Goal: Information Seeking & Learning: Learn about a topic

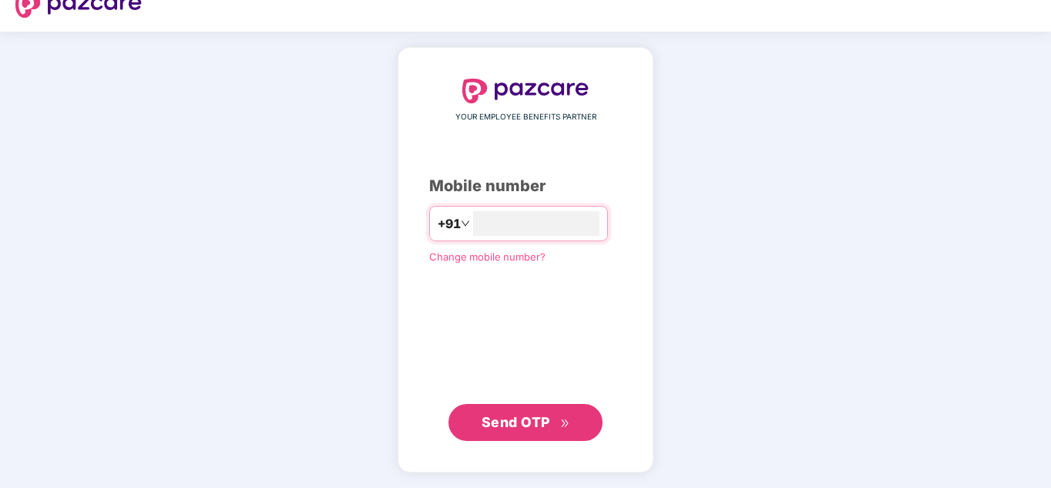
scroll to position [1, 0]
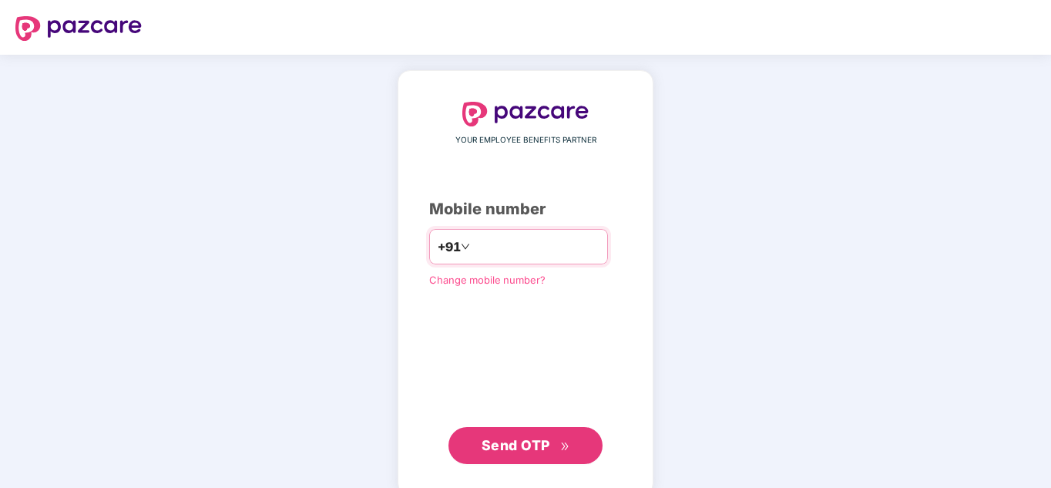
click at [498, 251] on input "number" at bounding box center [536, 246] width 126 height 25
type input "**********"
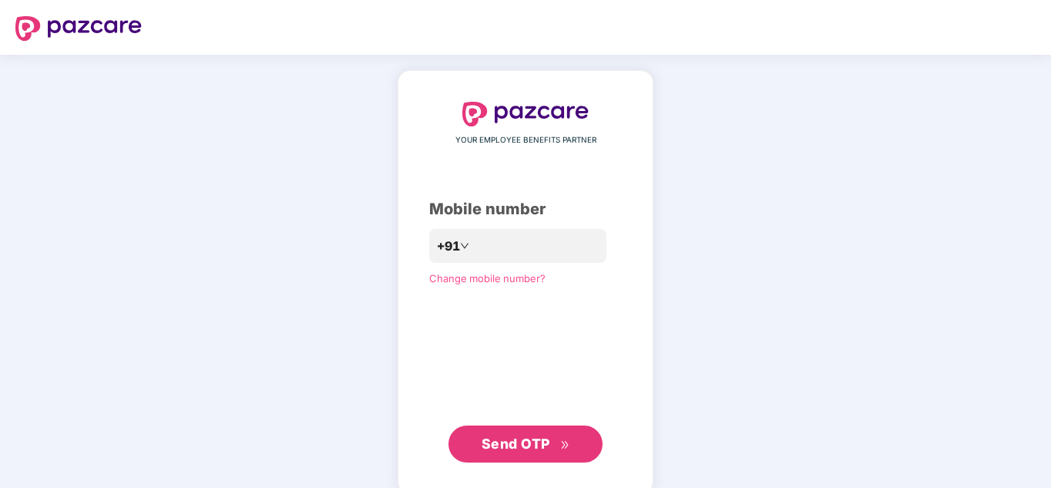
click at [529, 449] on span "Send OTP" at bounding box center [516, 444] width 69 height 16
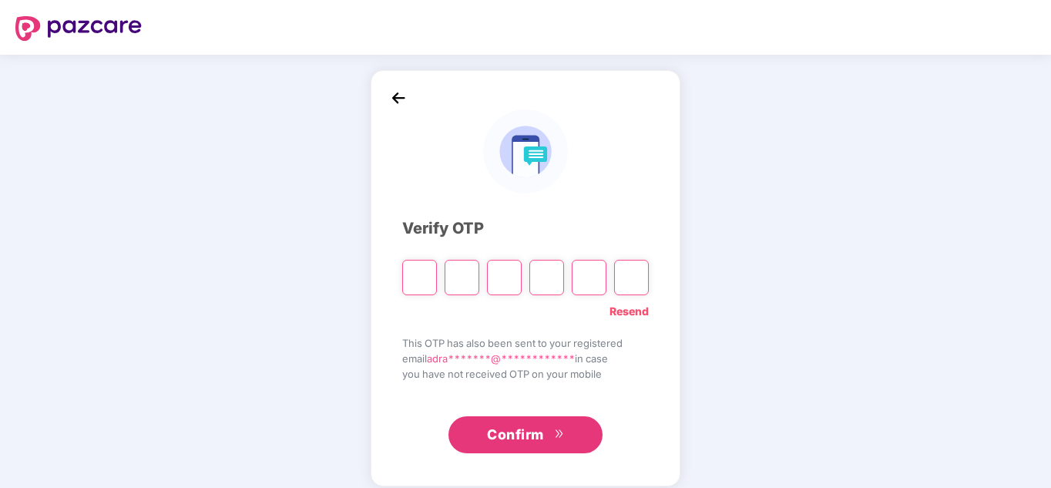
type input "*"
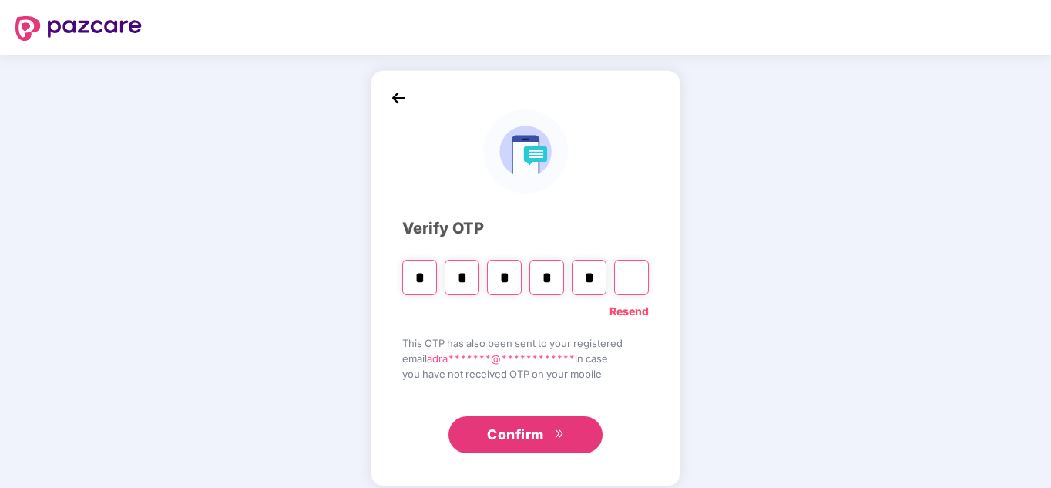
type input "*"
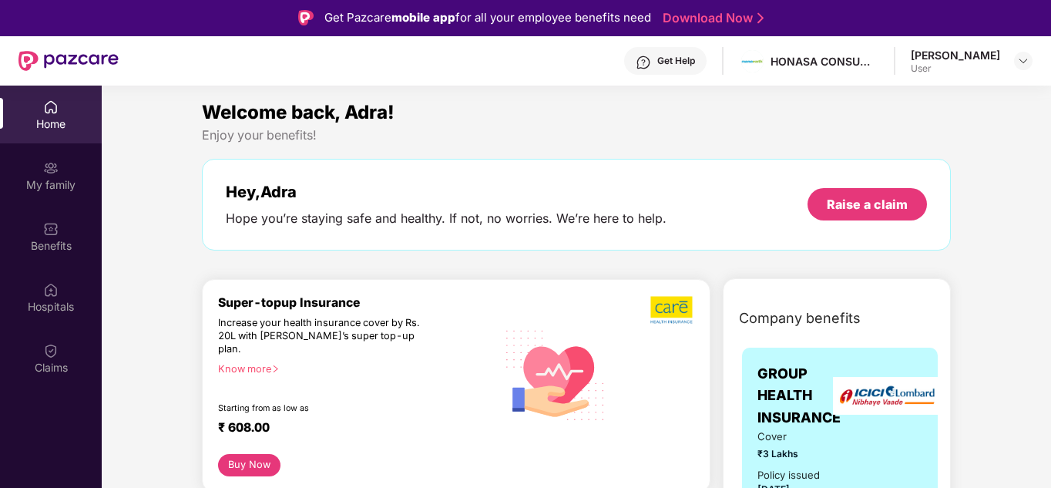
click at [418, 132] on div "Enjoy your benefits!" at bounding box center [576, 135] width 749 height 16
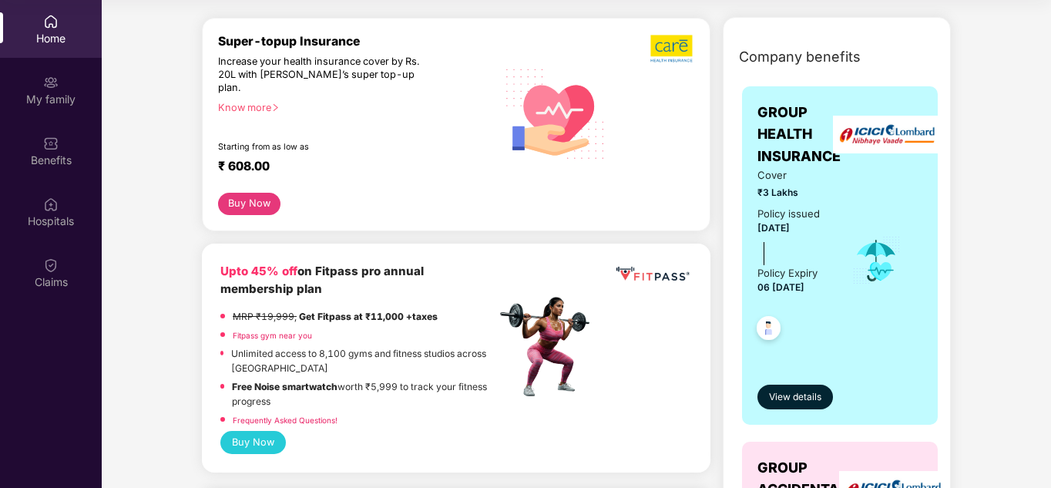
scroll to position [177, 0]
click at [800, 402] on span "View details" at bounding box center [795, 396] width 52 height 15
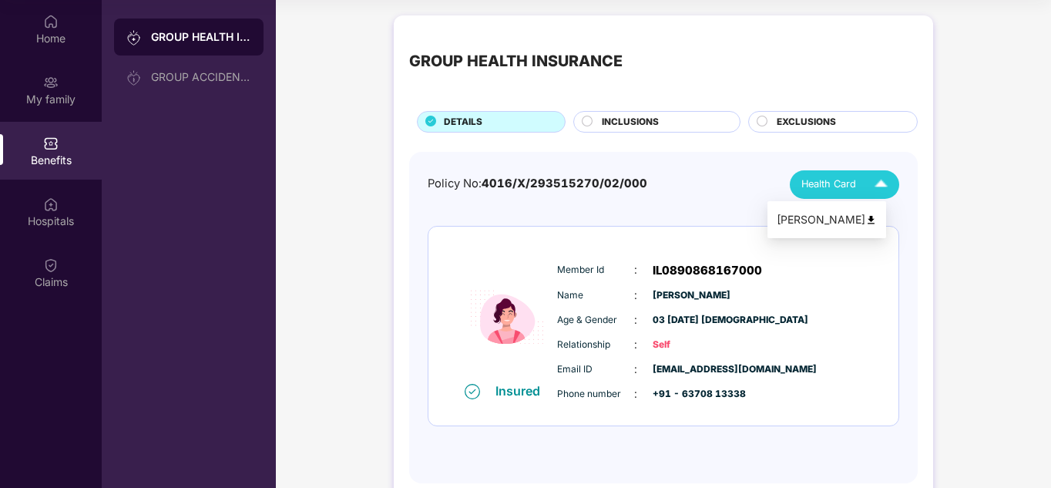
click at [873, 178] on img at bounding box center [881, 184] width 27 height 27
click at [883, 182] on img at bounding box center [881, 184] width 27 height 27
click at [881, 182] on img at bounding box center [881, 184] width 27 height 27
click at [638, 119] on span "INCLUSIONS" at bounding box center [630, 122] width 57 height 15
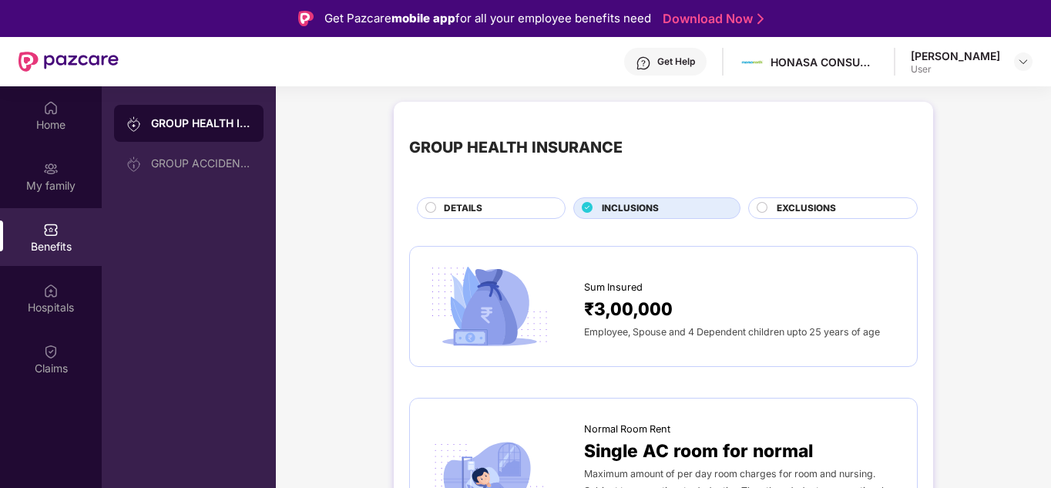
click at [839, 204] on div "EXCLUSIONS" at bounding box center [839, 209] width 140 height 17
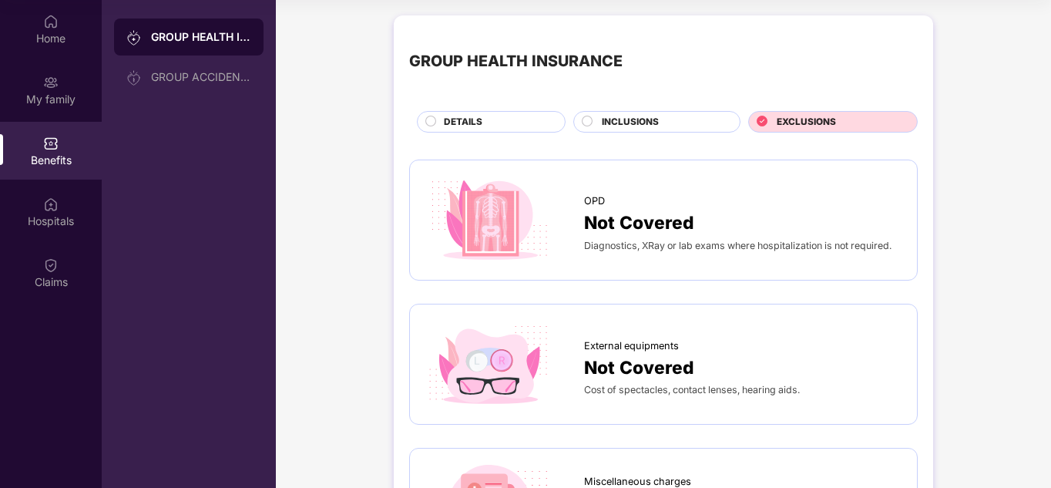
click at [487, 119] on div "DETAILS" at bounding box center [496, 123] width 121 height 17
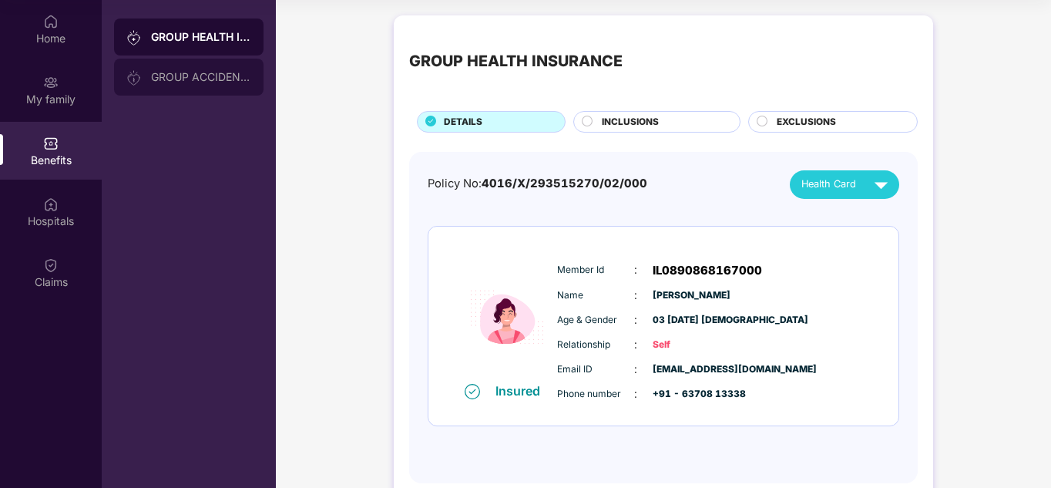
click at [197, 70] on div "GROUP ACCIDENTAL INSURANCE" at bounding box center [189, 77] width 150 height 37
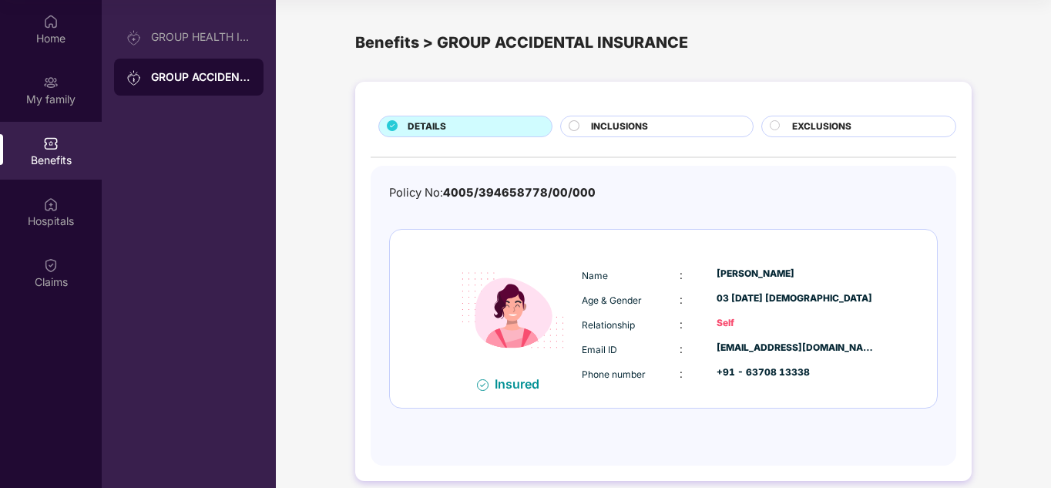
click at [627, 120] on span "INCLUSIONS" at bounding box center [619, 126] width 57 height 15
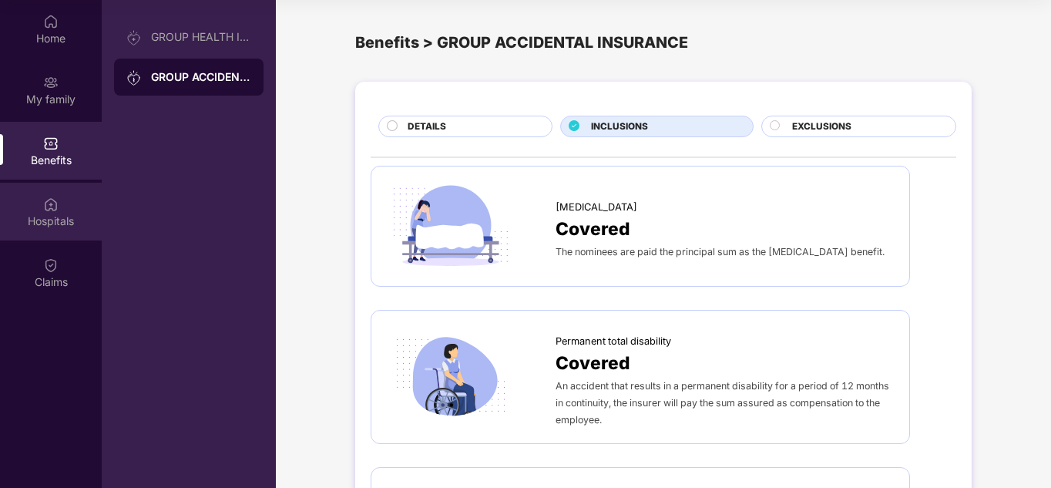
click at [52, 214] on div "Hospitals" at bounding box center [51, 221] width 102 height 15
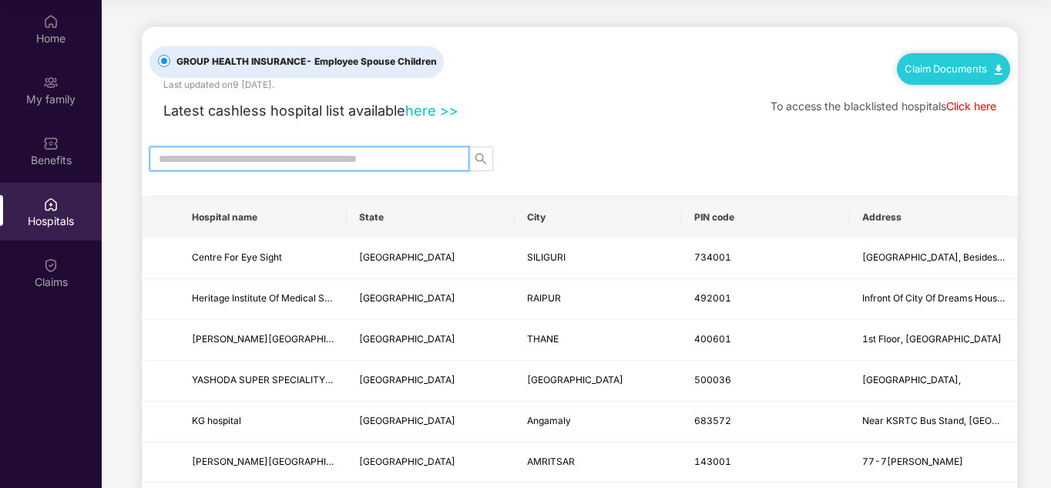
click at [254, 164] on input "text" at bounding box center [303, 158] width 289 height 17
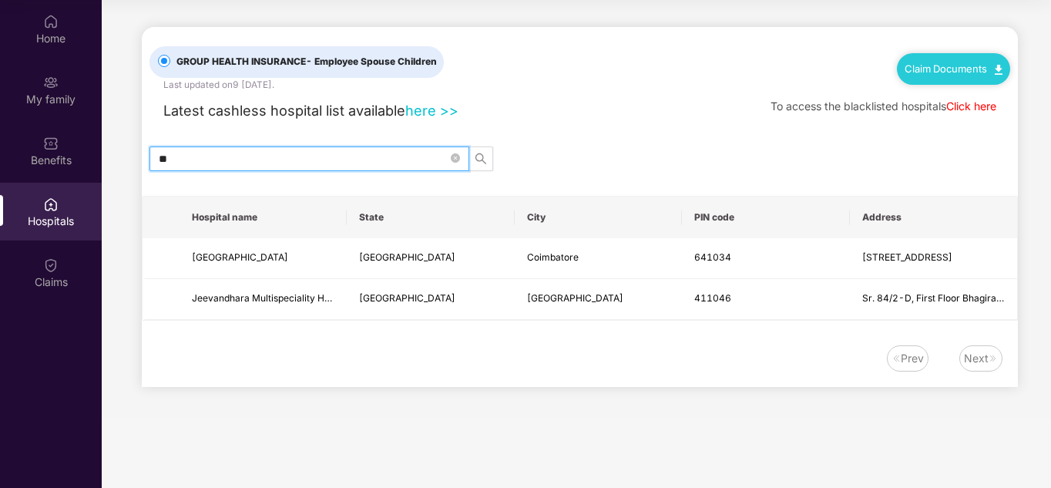
type input "*"
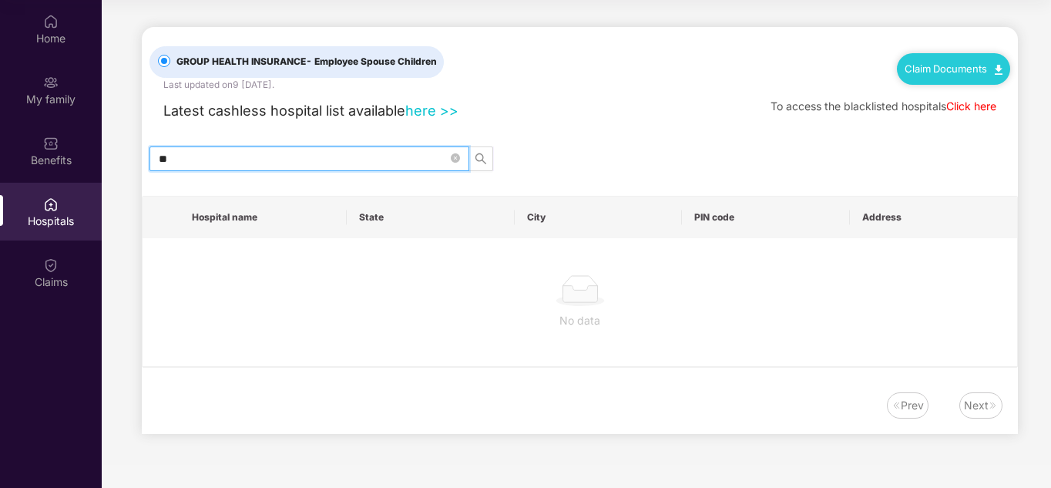
type input "*"
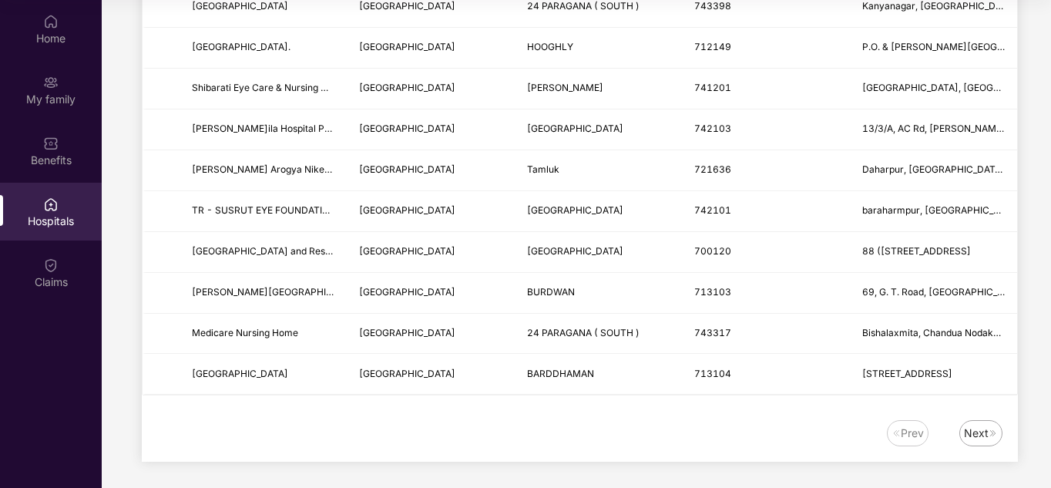
scroll to position [1889, 0]
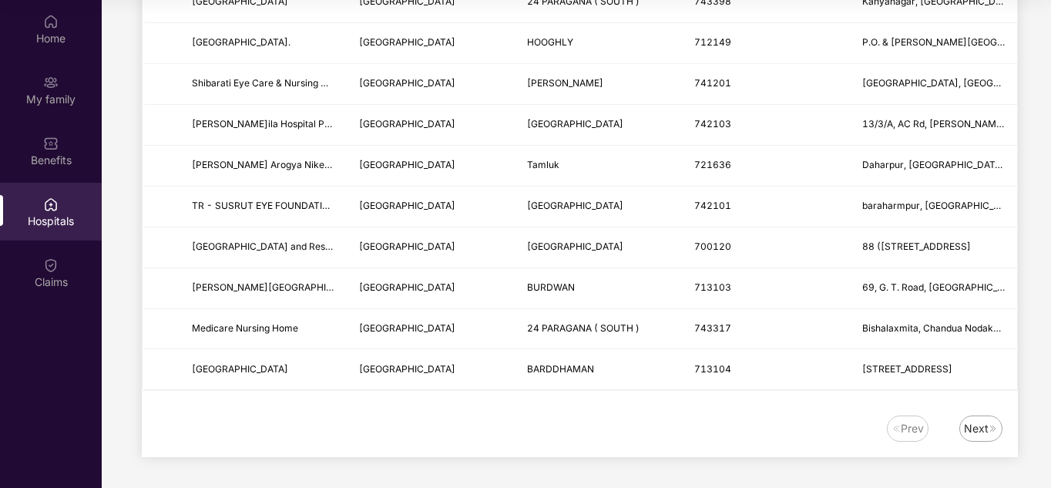
type input "**********"
click at [975, 431] on div "Next" at bounding box center [976, 428] width 25 height 17
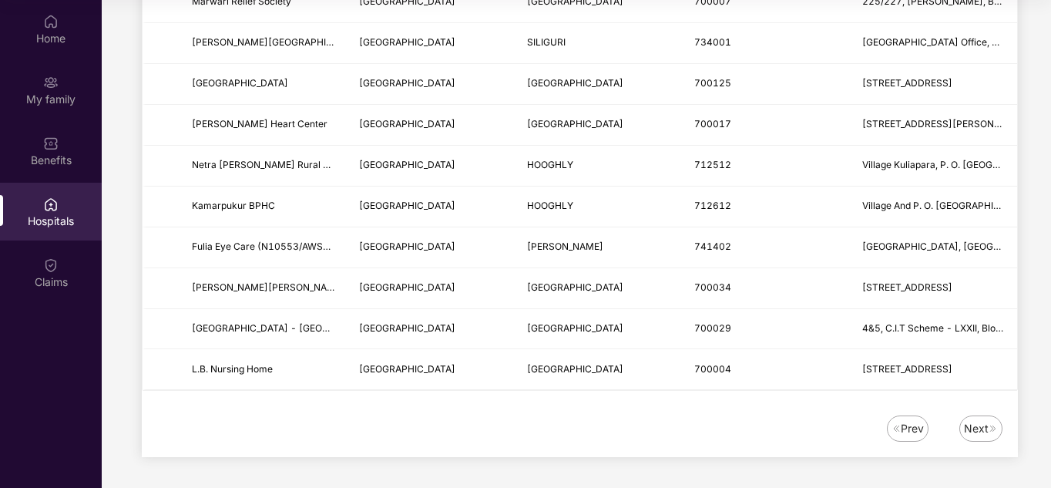
click at [979, 436] on div "Next" at bounding box center [976, 428] width 25 height 17
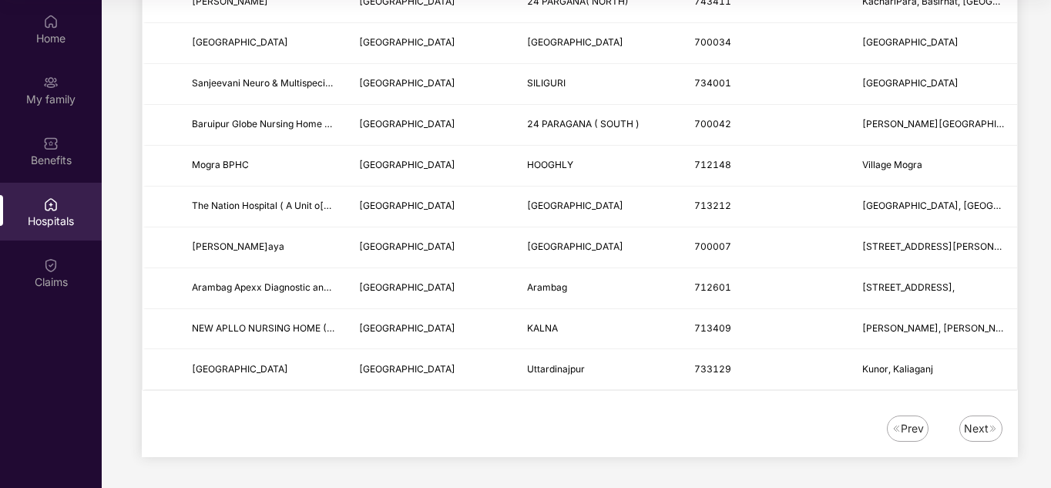
click at [974, 435] on div "Next" at bounding box center [976, 428] width 25 height 17
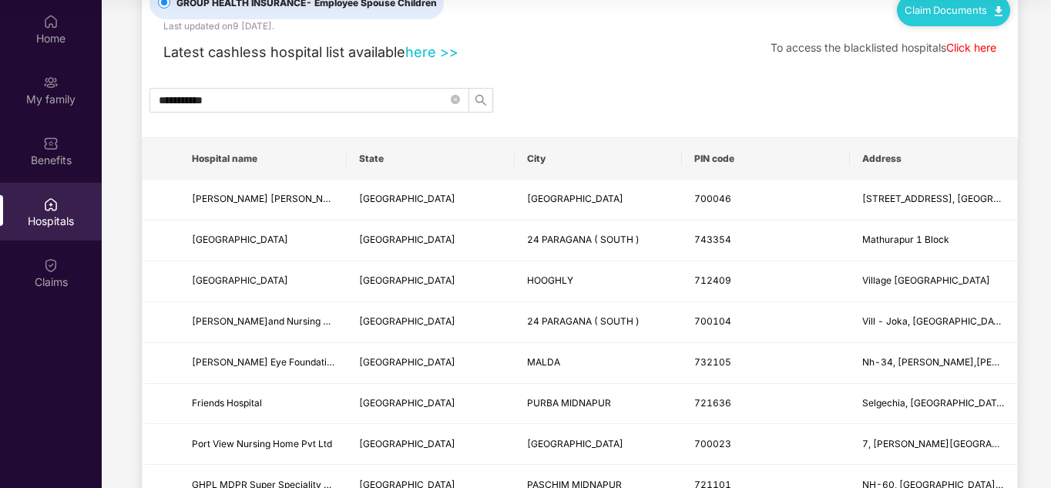
scroll to position [0, 0]
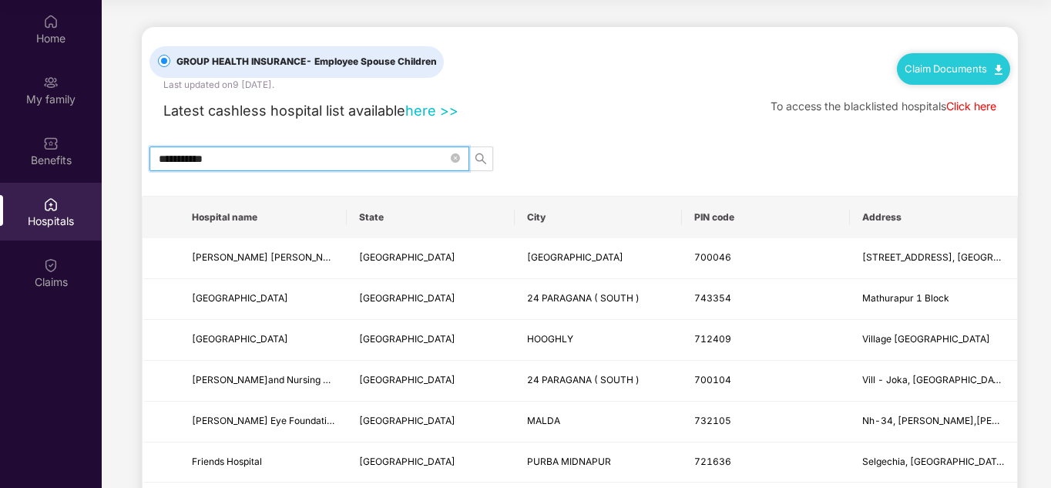
drag, startPoint x: 317, startPoint y: 160, endPoint x: 103, endPoint y: 166, distance: 214.4
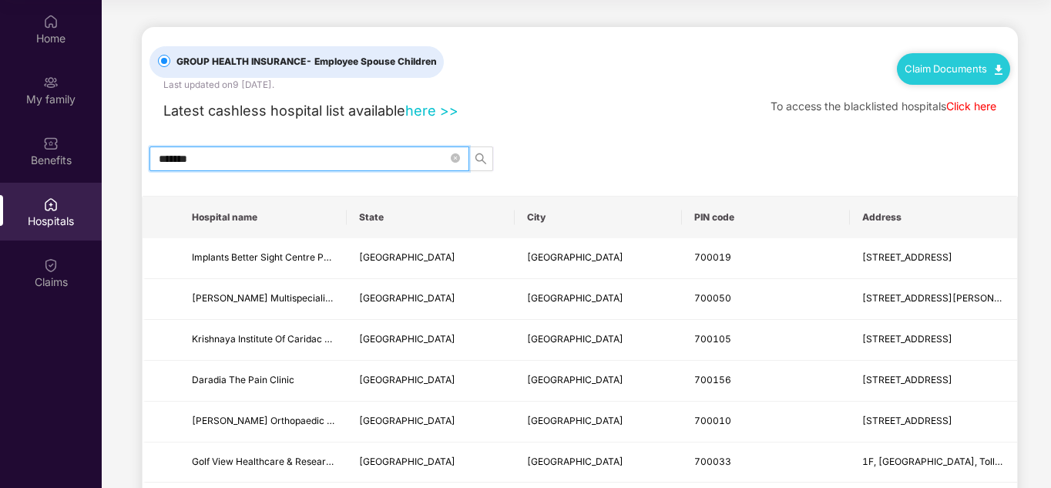
type input "*******"
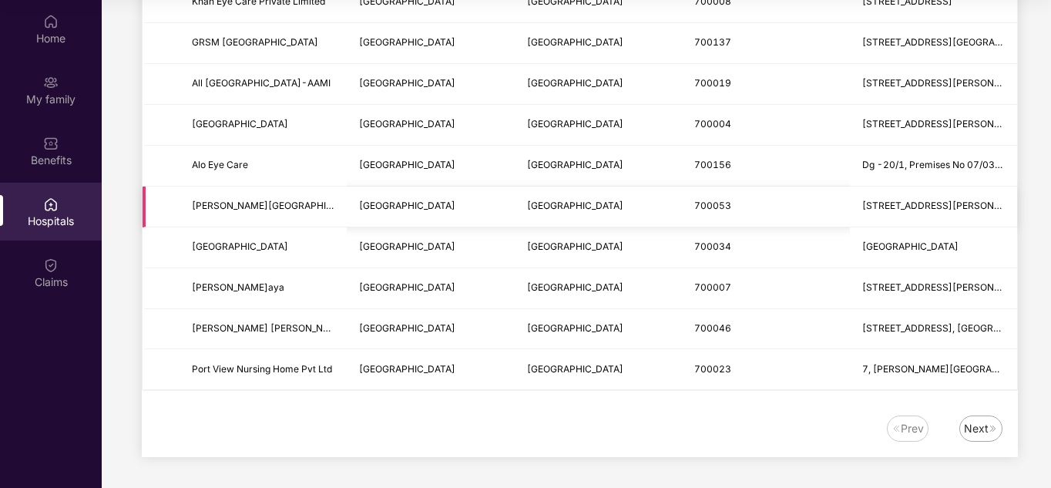
scroll to position [1889, 0]
click at [984, 432] on div "Next" at bounding box center [976, 428] width 25 height 17
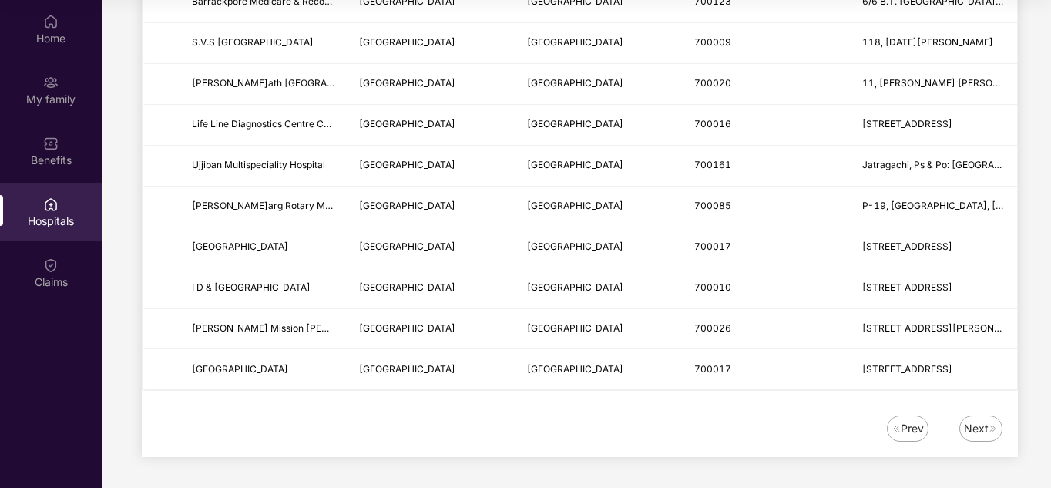
click at [978, 427] on div "Next" at bounding box center [976, 428] width 25 height 17
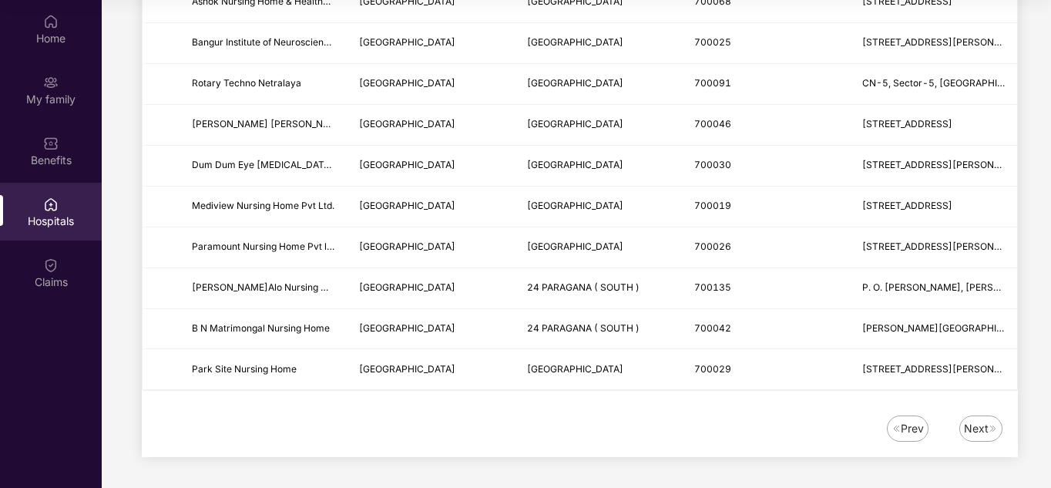
click at [979, 429] on div "Next" at bounding box center [976, 428] width 25 height 17
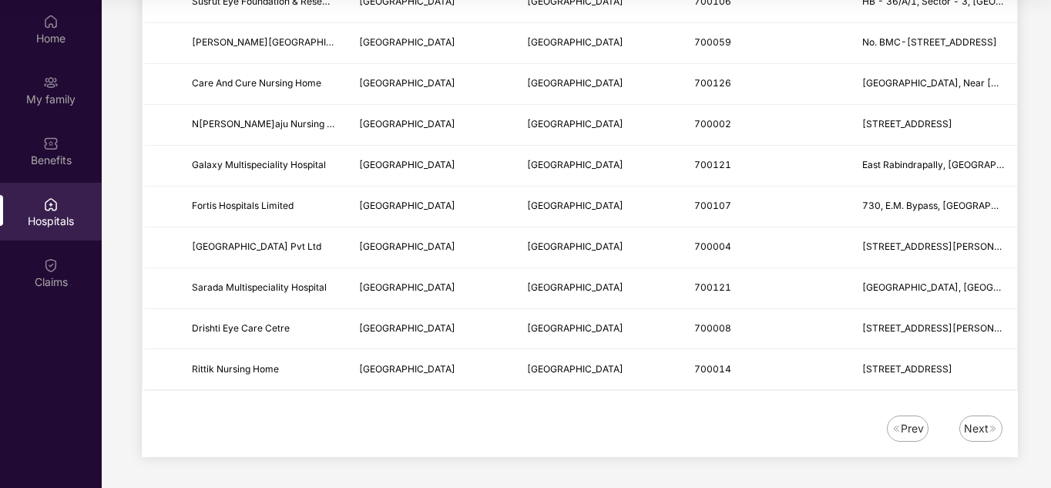
click at [983, 425] on div "Next" at bounding box center [976, 428] width 25 height 17
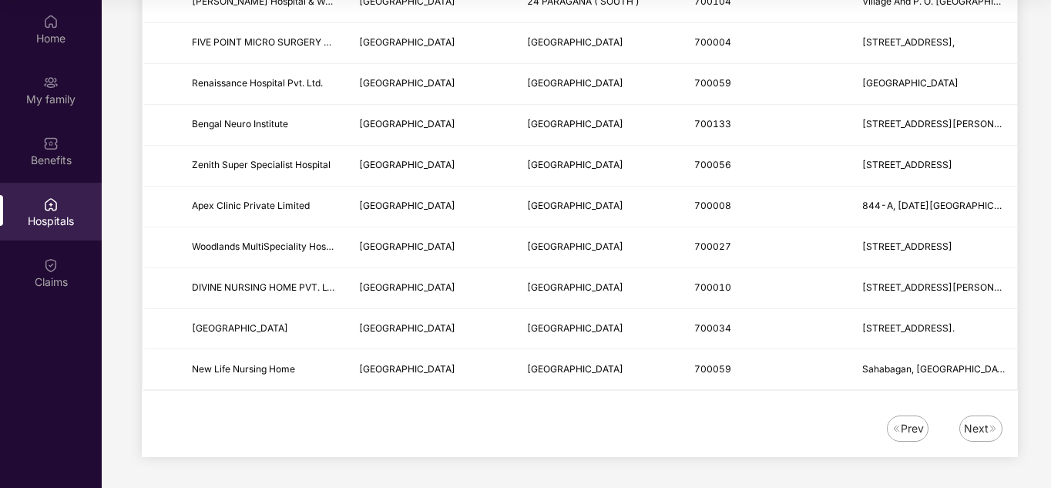
click at [980, 423] on div "Next" at bounding box center [976, 428] width 25 height 17
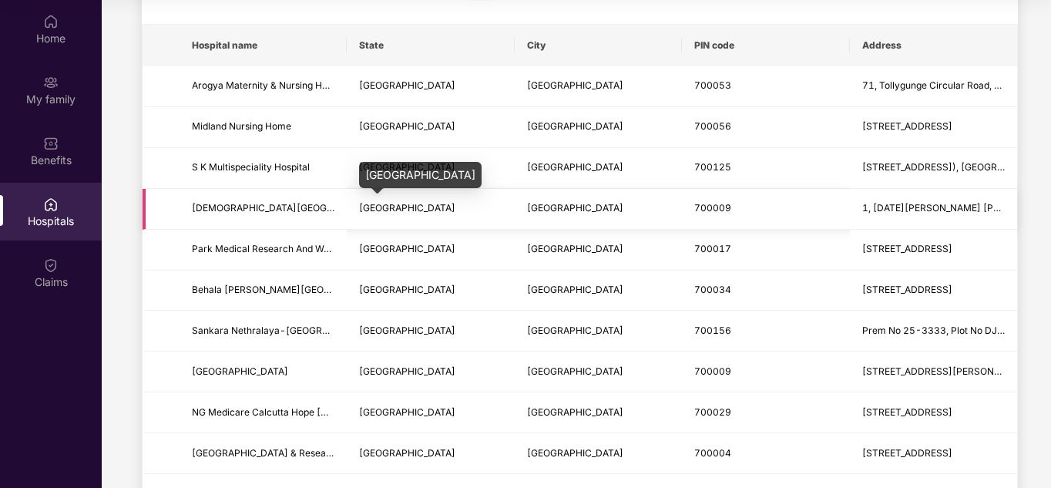
scroll to position [0, 0]
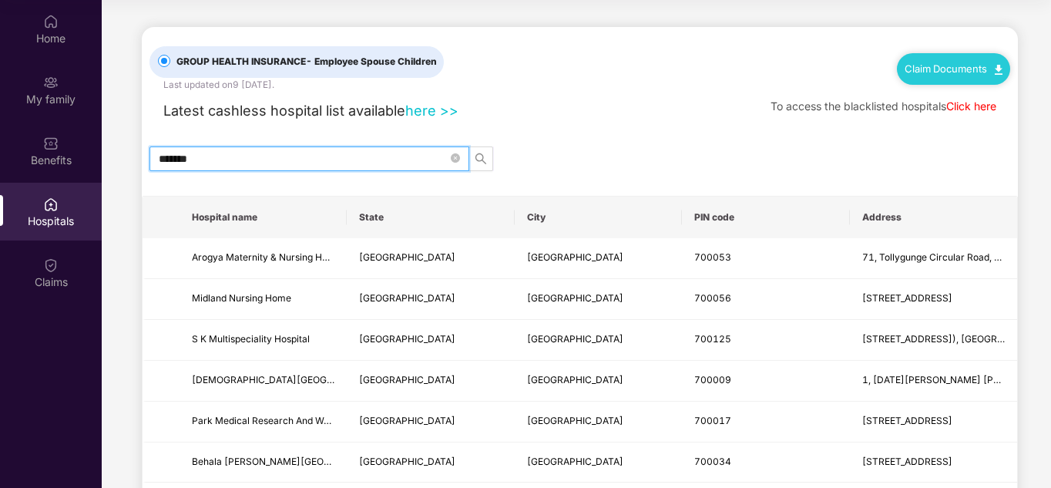
drag, startPoint x: 227, startPoint y: 162, endPoint x: 128, endPoint y: 163, distance: 99.4
click at [128, 163] on main "GROUP HEALTH INSURANCE - Employee Spouse Children Last updated on 9 [DATE] . Cl…" at bounding box center [577, 494] width 950 height 989
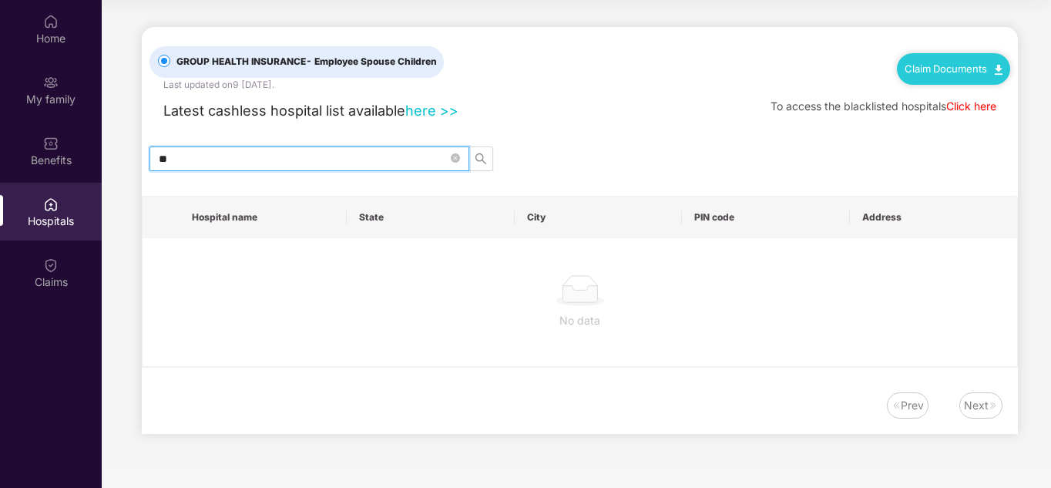
type input "*"
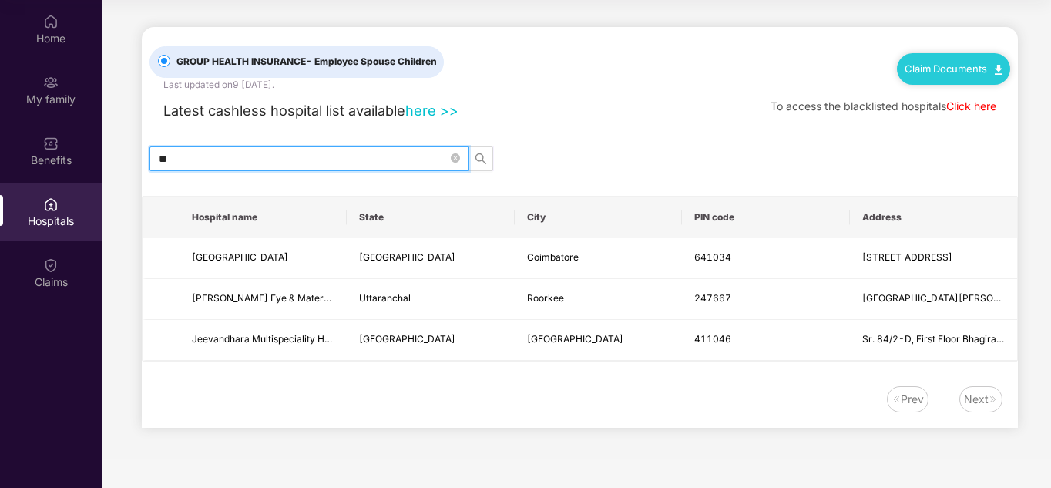
type input "*"
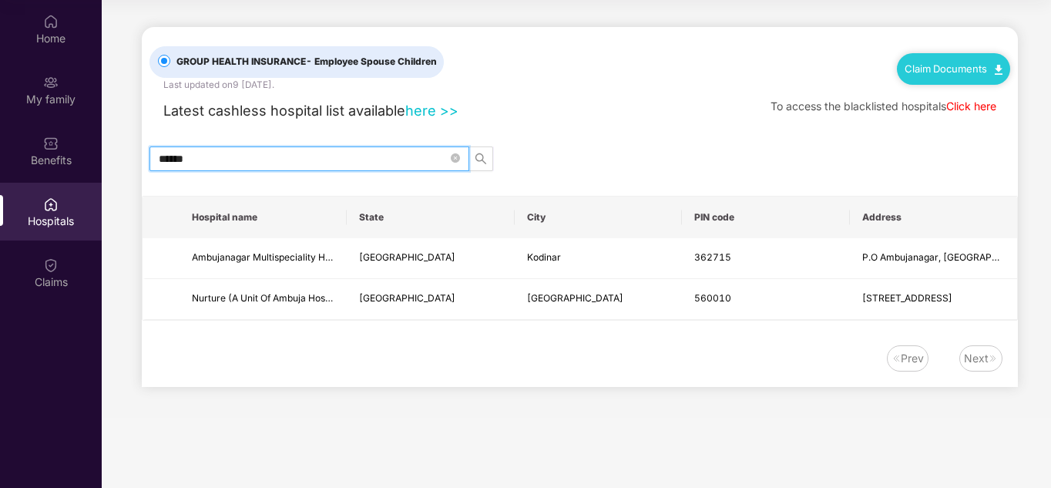
click at [218, 148] on span "******" at bounding box center [310, 158] width 320 height 25
type input "*"
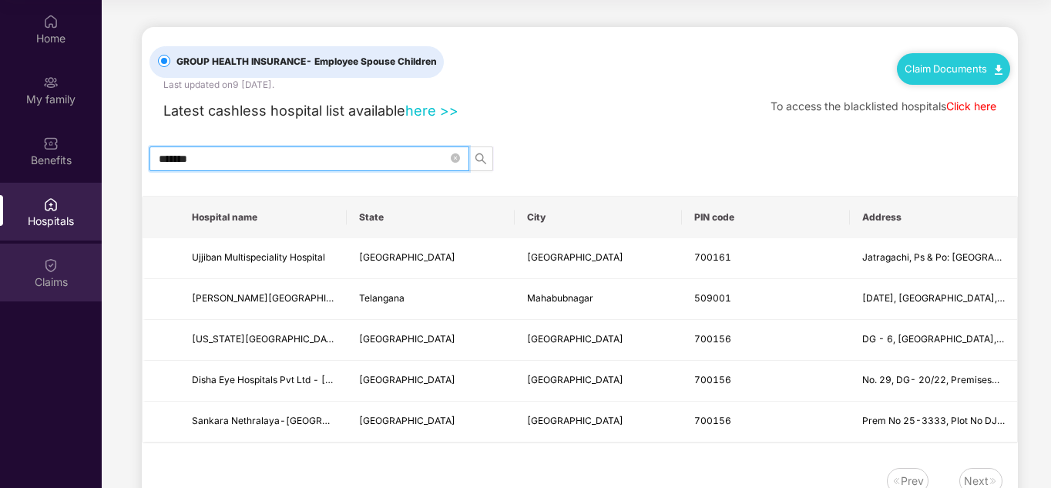
type input "*******"
click at [64, 262] on div "Claims" at bounding box center [51, 273] width 102 height 58
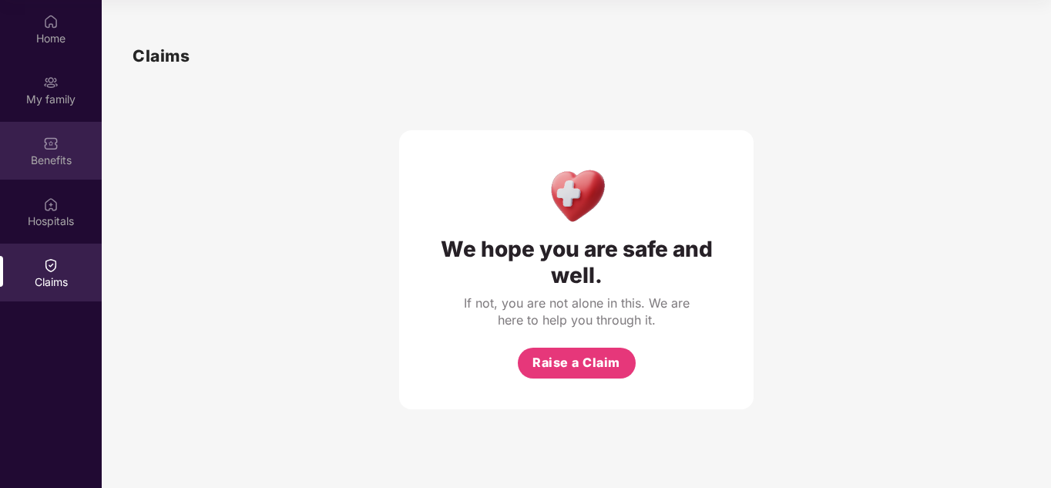
click at [63, 160] on div "Benefits" at bounding box center [51, 160] width 102 height 15
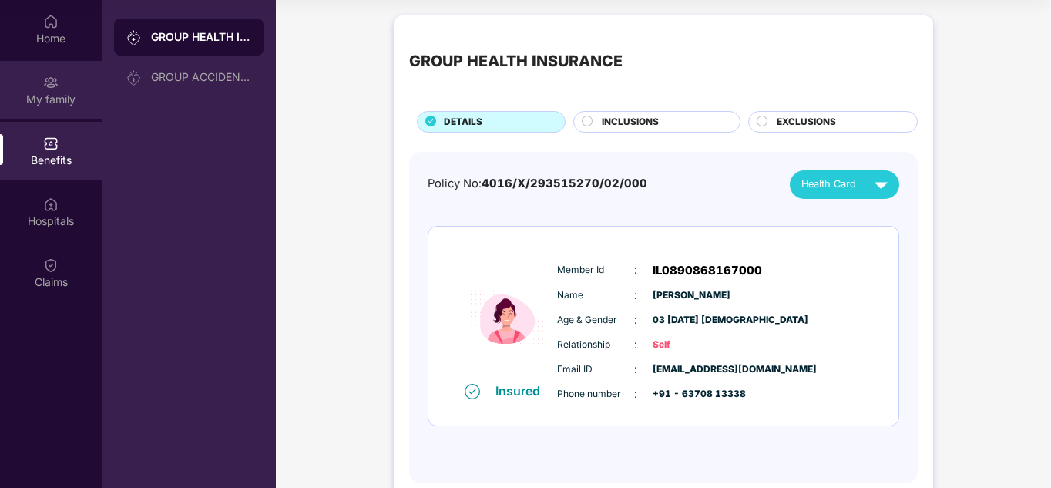
click at [52, 103] on div "My family" at bounding box center [51, 99] width 102 height 15
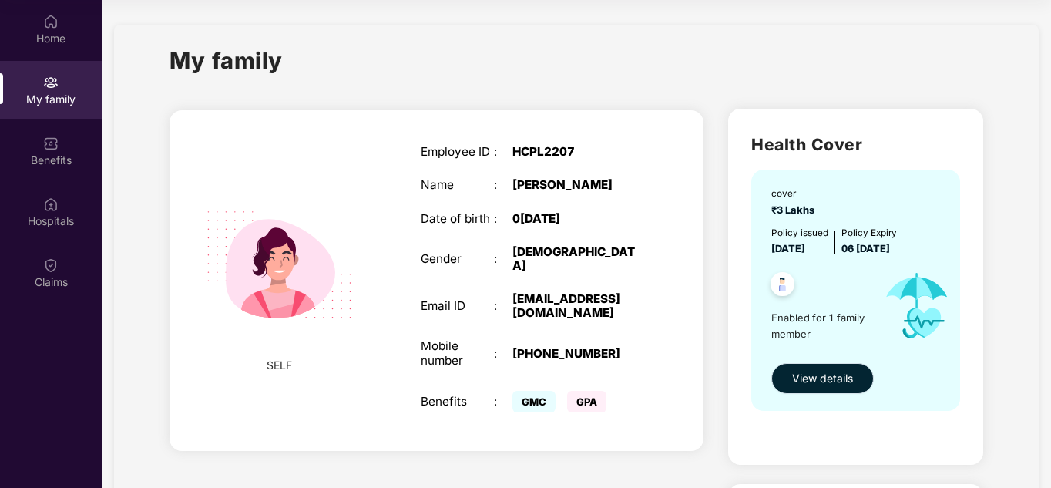
click at [829, 380] on span "View details" at bounding box center [822, 378] width 61 height 17
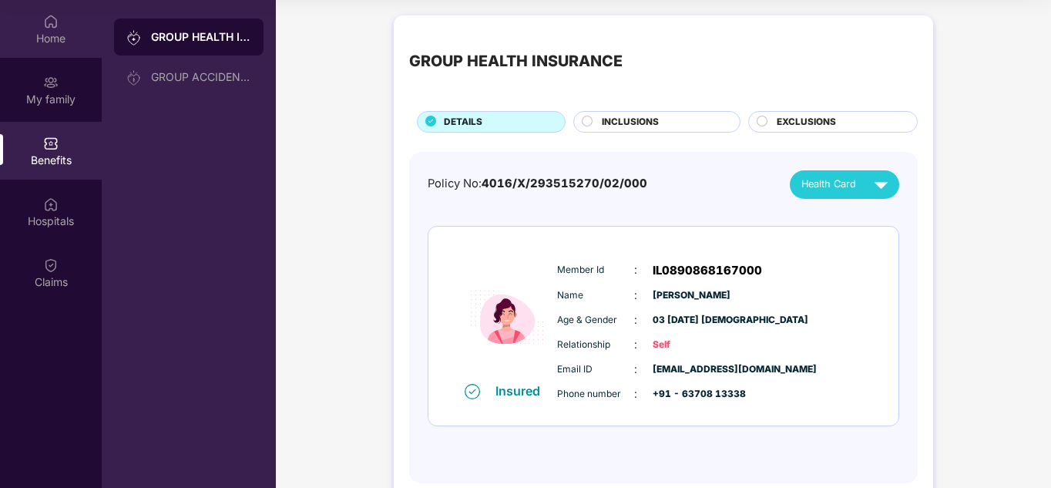
click at [50, 41] on div "Home" at bounding box center [51, 38] width 102 height 15
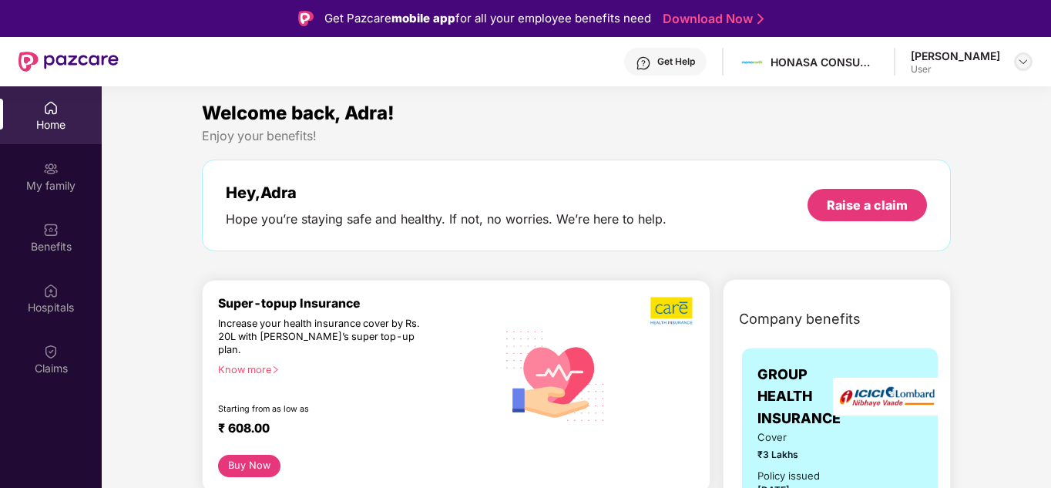
click at [1024, 62] on img at bounding box center [1024, 62] width 12 height 12
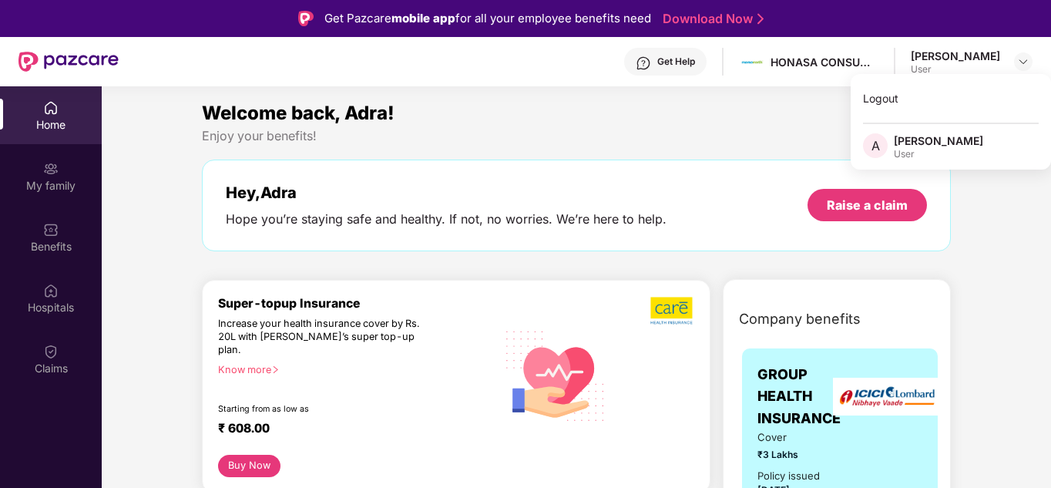
click at [742, 139] on div "Enjoy your benefits!" at bounding box center [576, 136] width 749 height 16
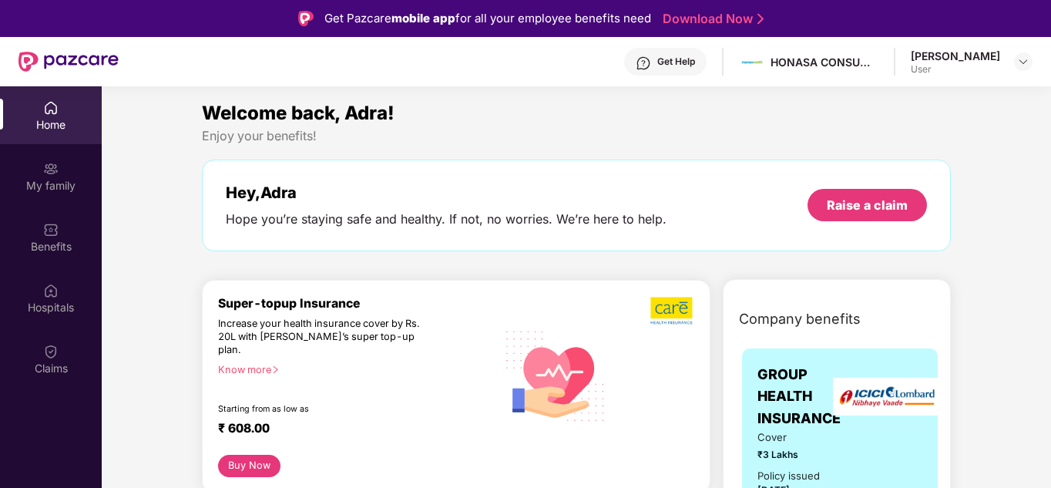
click at [658, 62] on div "Get Help" at bounding box center [677, 62] width 38 height 12
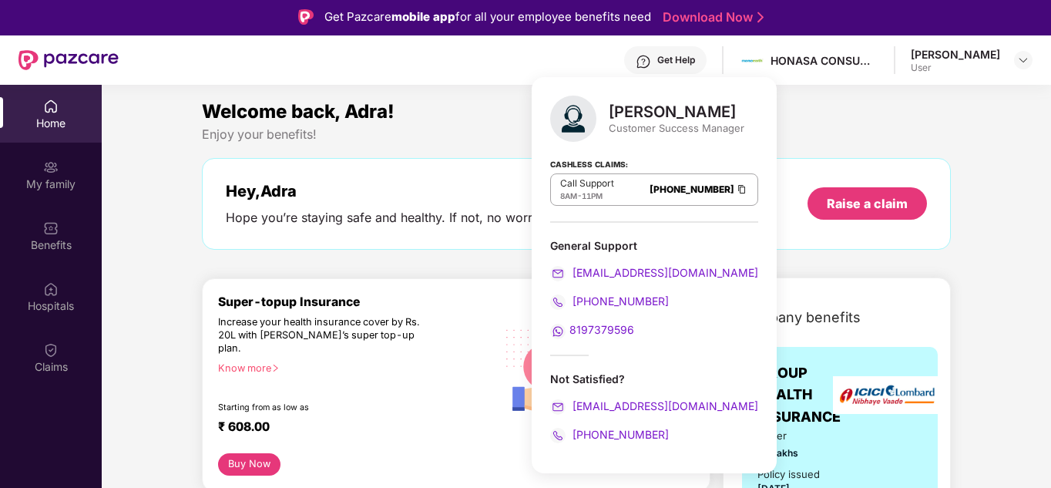
scroll to position [1, 0]
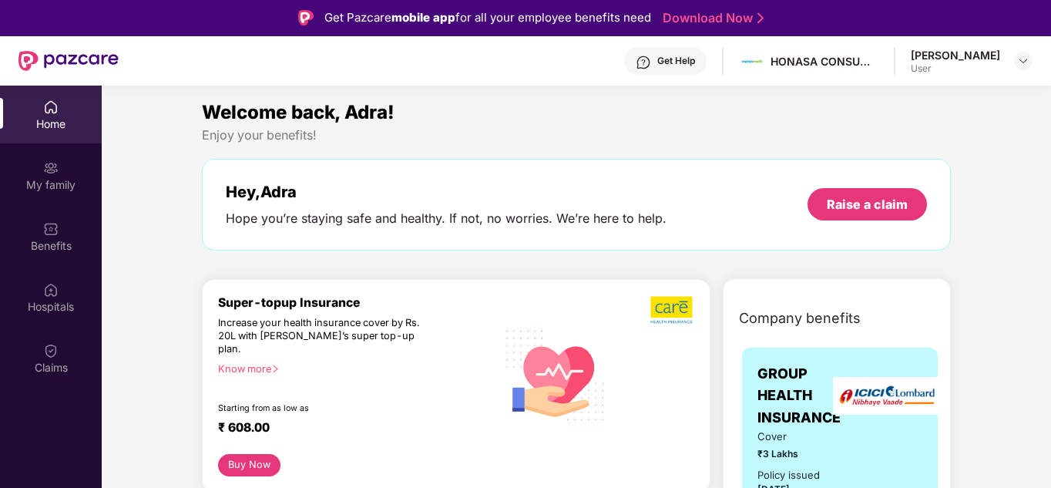
click at [432, 138] on div "Enjoy your benefits!" at bounding box center [576, 135] width 749 height 16
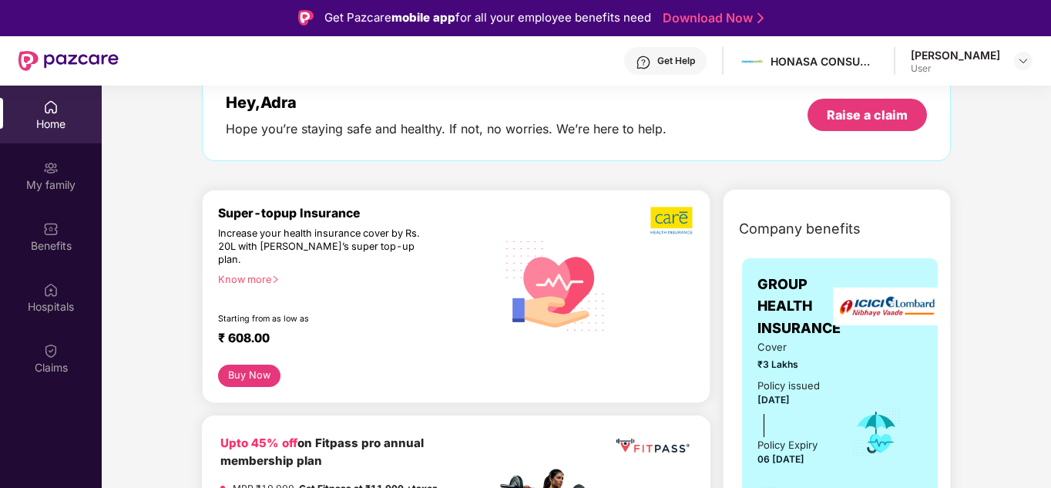
scroll to position [89, 0]
click at [246, 274] on div "Know more" at bounding box center [352, 279] width 269 height 11
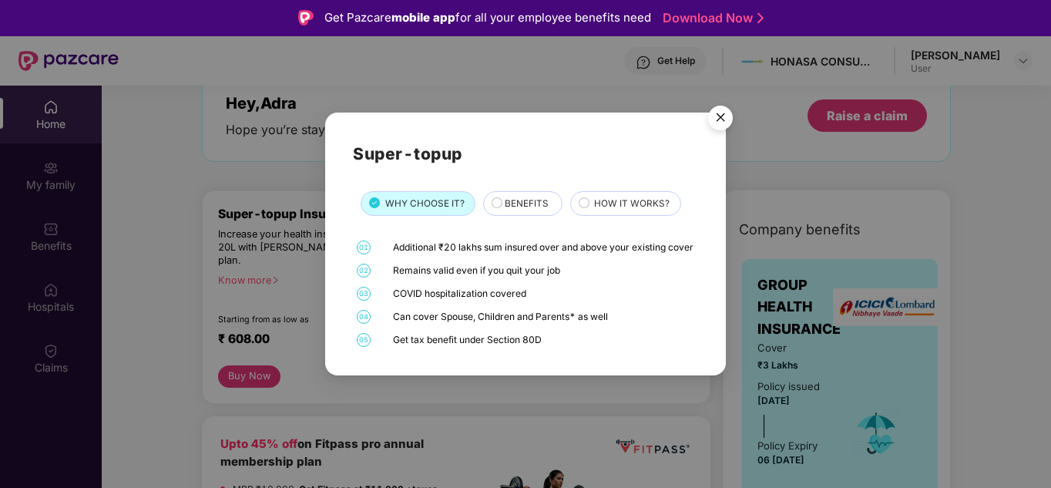
click at [544, 207] on div "BENEFITS" at bounding box center [522, 203] width 79 height 25
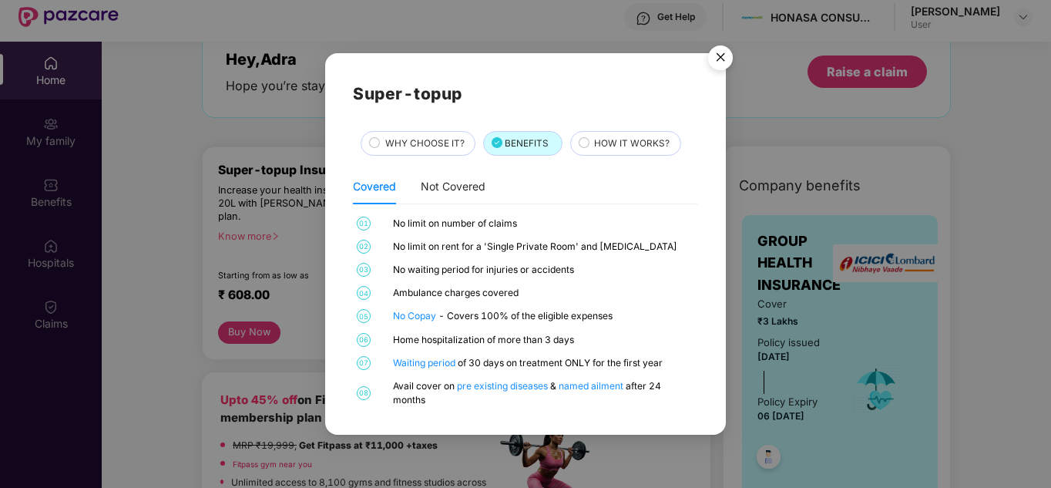
scroll to position [45, 0]
click at [626, 146] on span "HOW IT WORKS?" at bounding box center [632, 143] width 76 height 15
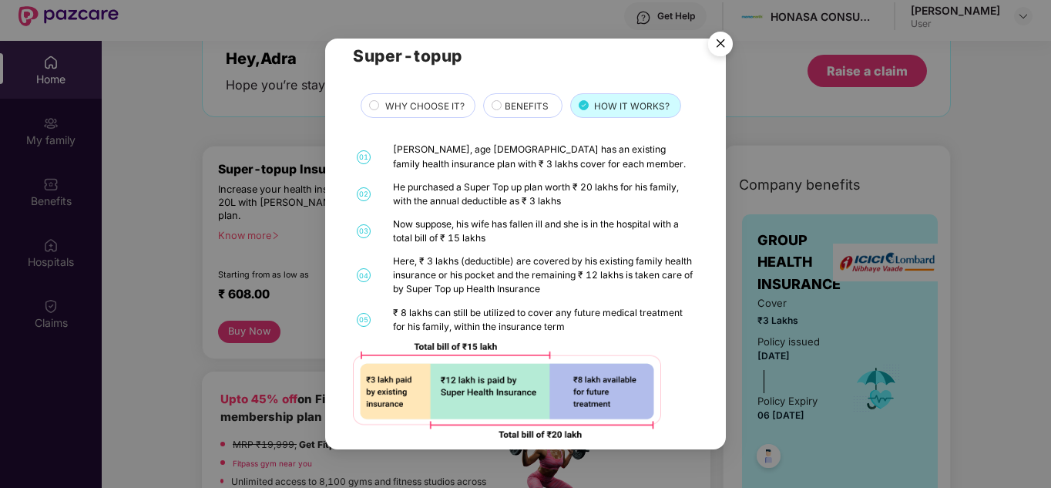
scroll to position [0, 0]
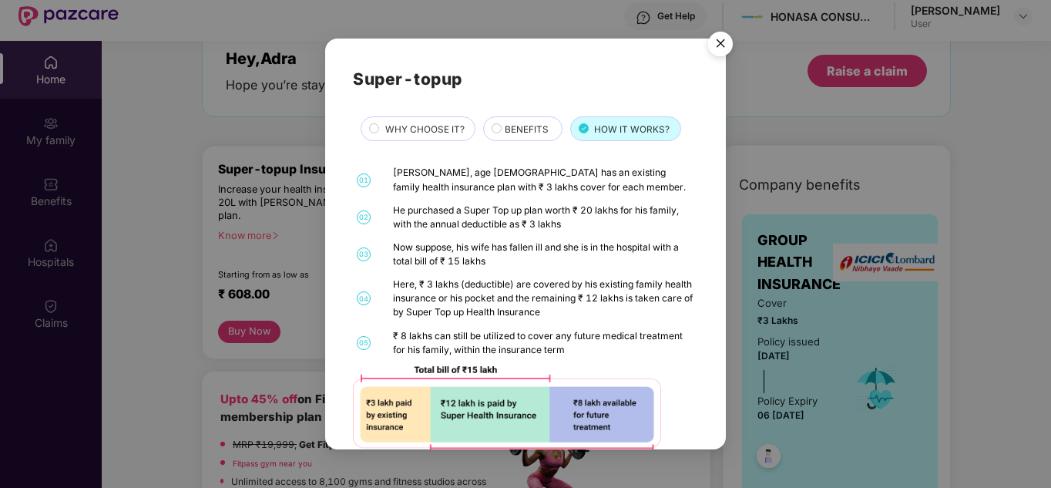
click at [715, 49] on img "Close" at bounding box center [720, 46] width 43 height 43
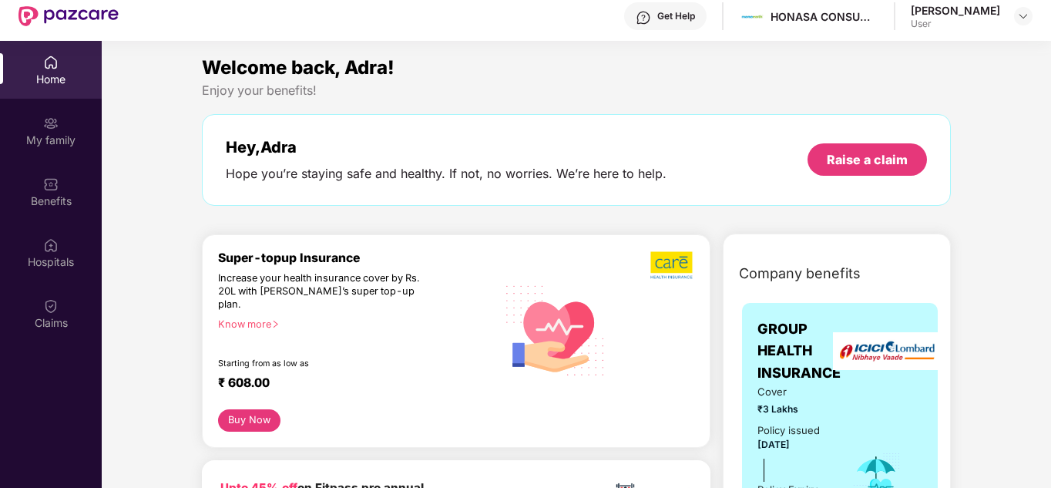
click at [633, 372] on div at bounding box center [654, 330] width 79 height 159
